Goal: Task Accomplishment & Management: Manage account settings

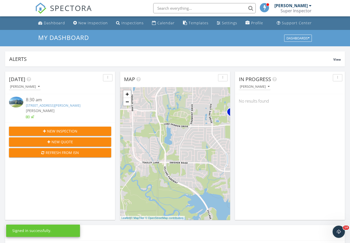
click at [56, 103] on link "408 Flintlock Rd, Caddo Mills, TX 75135" at bounding box center [53, 105] width 55 height 5
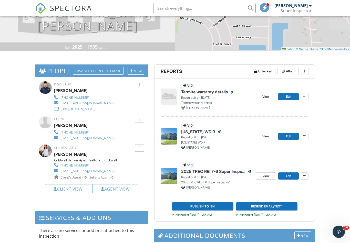
click at [266, 177] on span "View" at bounding box center [265, 176] width 7 height 5
